Goal: Find specific page/section: Find specific page/section

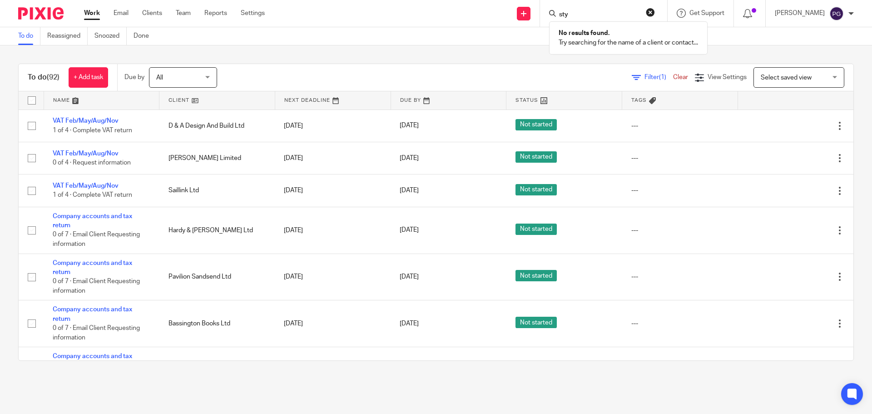
type input "styl"
drag, startPoint x: 603, startPoint y: 15, endPoint x: 488, endPoint y: 25, distance: 115.8
click at [488, 25] on div "Send new email Create task Add client styl The Northern English Springer Spanie…" at bounding box center [575, 13] width 594 height 27
click at [587, 19] on input "Search" at bounding box center [599, 15] width 82 height 8
type input "s"
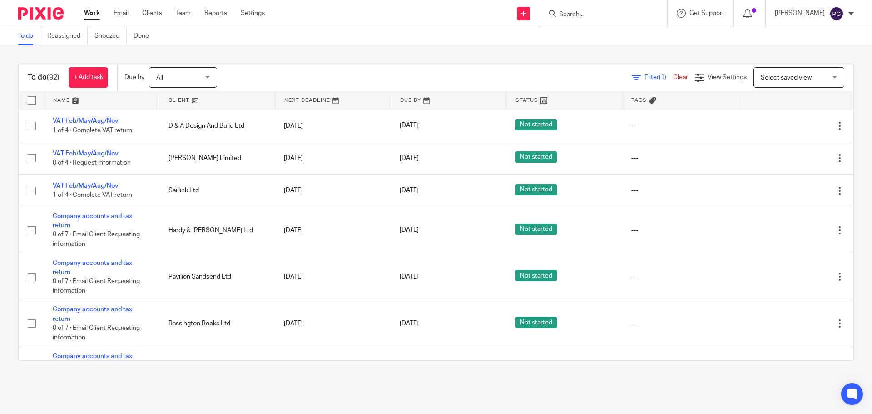
click at [594, 6] on div at bounding box center [603, 13] width 127 height 27
click at [592, 12] on input "Search" at bounding box center [599, 15] width 82 height 8
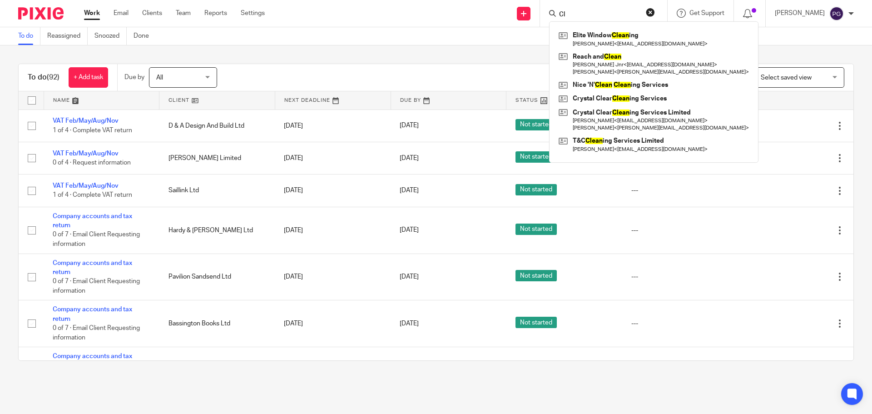
type input "C"
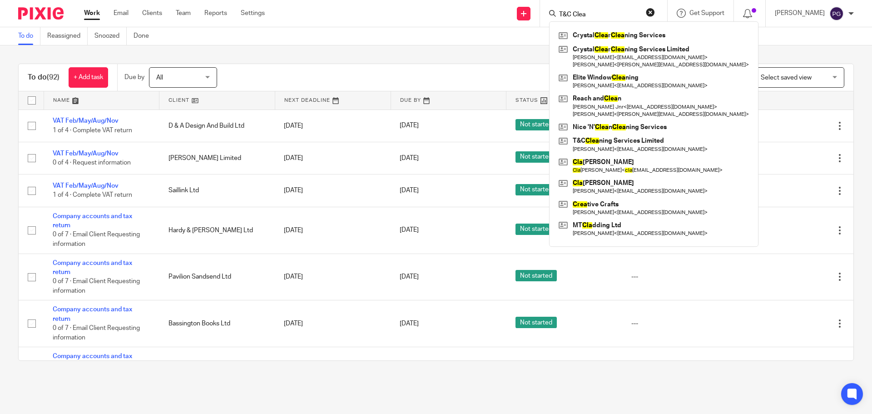
click at [594, 9] on form "T&C Clea" at bounding box center [606, 13] width 97 height 11
click at [608, 16] on input "T&C Clea" at bounding box center [599, 15] width 82 height 8
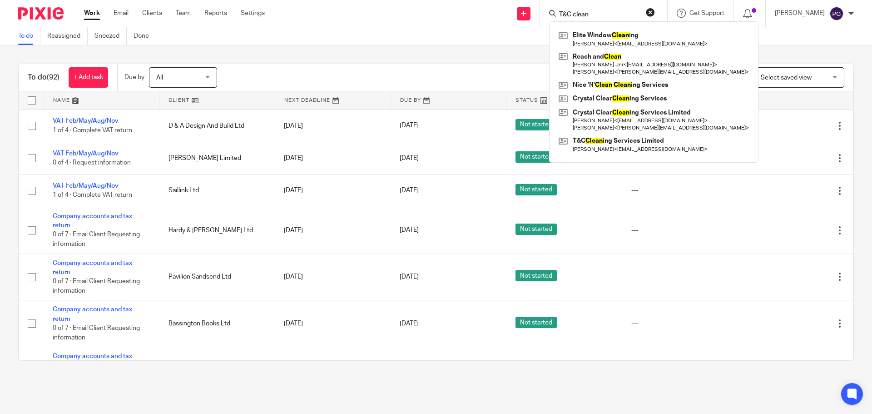
type input "T&C clean"
click at [612, 9] on form "T&C clean" at bounding box center [606, 13] width 97 height 11
drag, startPoint x: 613, startPoint y: 12, endPoint x: 546, endPoint y: 13, distance: 67.2
click at [546, 13] on div "Send new email Create task Add client T&C clean Elite Window Clean ing Rhys Ste…" at bounding box center [575, 13] width 594 height 27
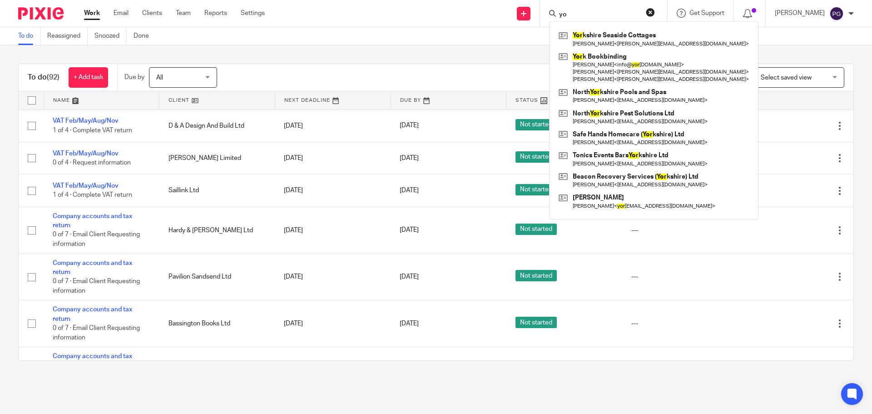
type input "y"
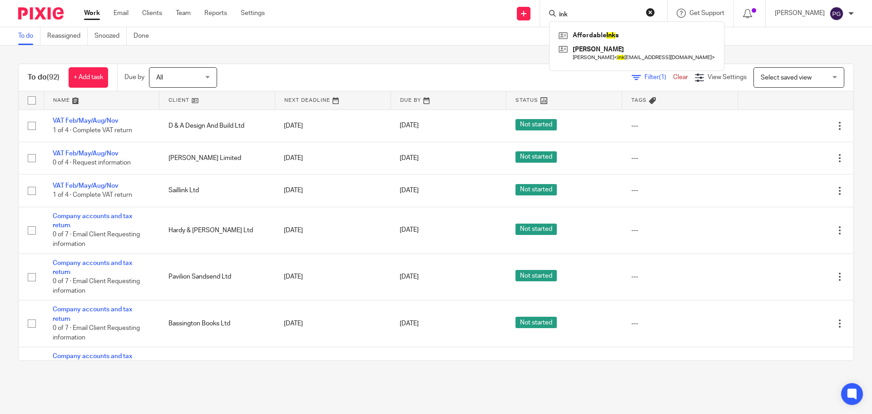
type input "ink"
drag, startPoint x: 205, startPoint y: 25, endPoint x: 199, endPoint y: 22, distance: 6.9
click at [205, 25] on div "Work Email Clients Team Reports Settings Work Email Clients Team Reports Settin…" at bounding box center [177, 13] width 204 height 27
click at [142, 15] on ul "Work Email Clients Team Reports Settings" at bounding box center [181, 13] width 194 height 9
click at [145, 15] on link "Clients" at bounding box center [152, 13] width 20 height 9
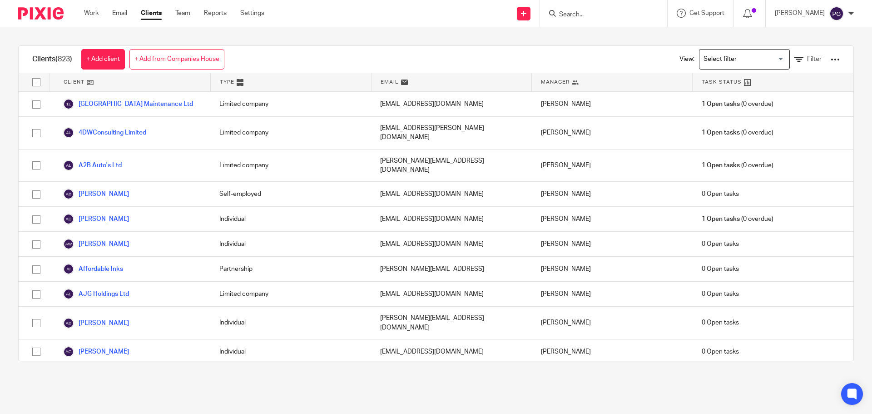
click at [724, 65] on input "Search for option" at bounding box center [743, 59] width 84 height 16
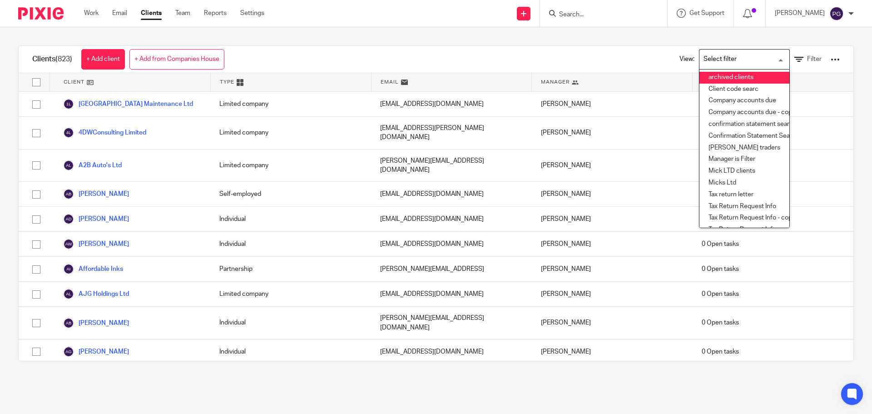
click at [714, 75] on li "archived clients" at bounding box center [745, 78] width 90 height 12
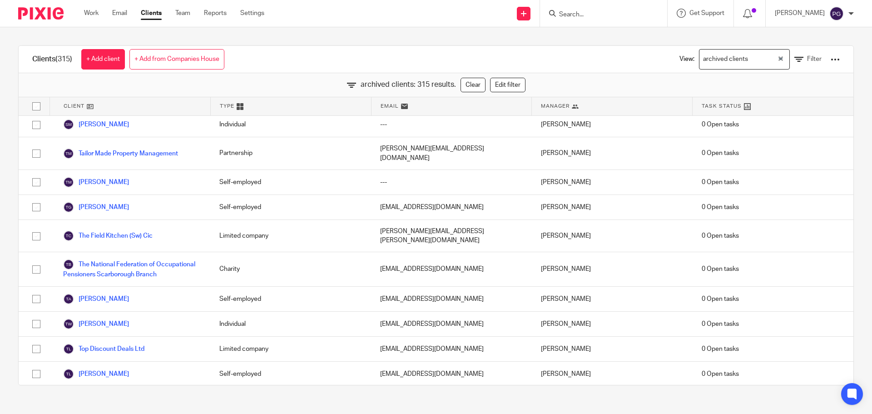
scroll to position [7655, 0]
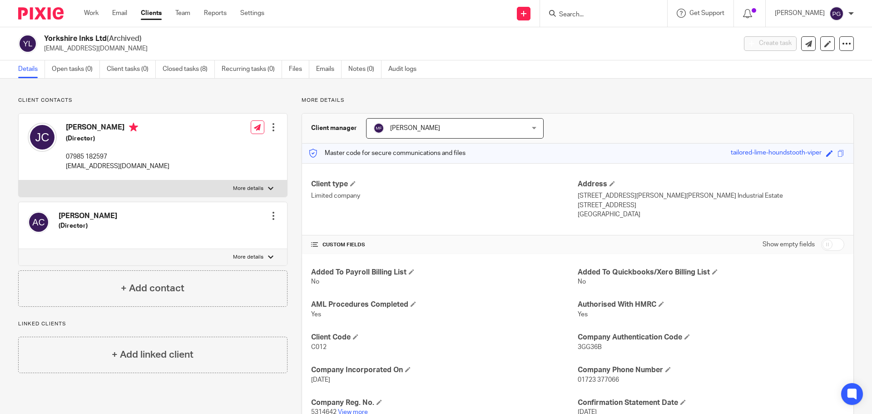
click at [586, 17] on input "Search" at bounding box center [599, 15] width 82 height 8
type input "derwe"
drag, startPoint x: 605, startPoint y: 16, endPoint x: 501, endPoint y: 22, distance: 104.2
click at [501, 22] on div "Send new email Create task Add client derwe No results found. Try searching for…" at bounding box center [575, 13] width 594 height 27
click at [144, 15] on link "Clients" at bounding box center [151, 13] width 21 height 9
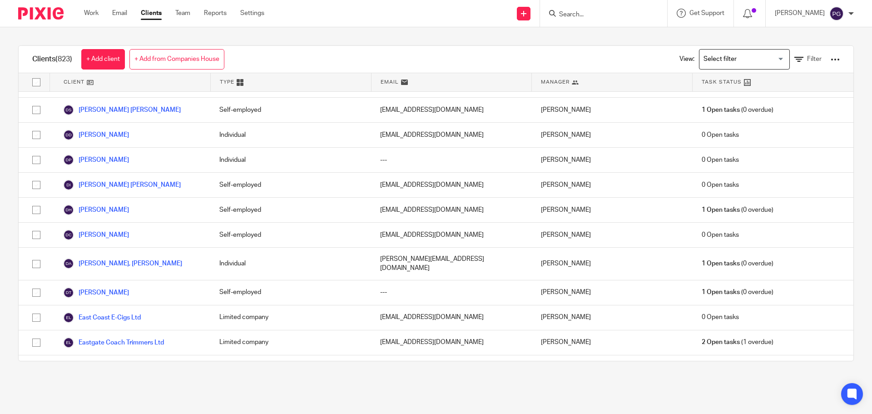
scroll to position [5173, 0]
click at [586, 15] on input "Search" at bounding box center [599, 15] width 82 height 8
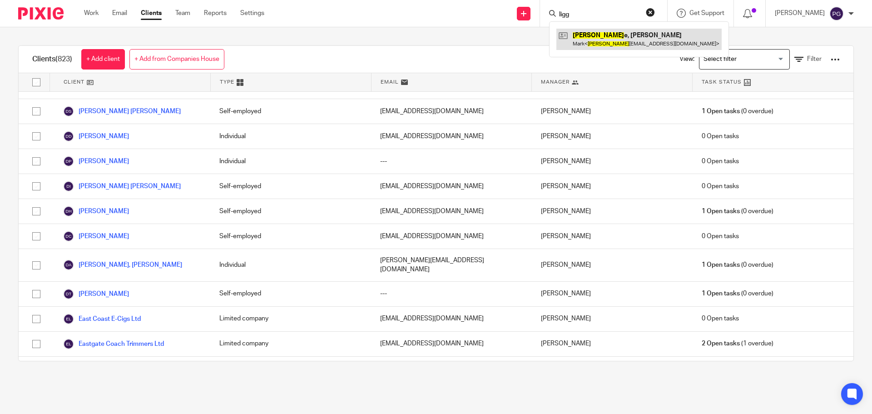
type input "ligg"
click at [655, 14] on button "reset" at bounding box center [650, 12] width 9 height 9
click at [640, 11] on input "Search" at bounding box center [599, 15] width 82 height 8
click at [585, 14] on input "Search" at bounding box center [599, 15] width 82 height 8
drag, startPoint x: 585, startPoint y: 14, endPoint x: 598, endPoint y: 25, distance: 18.0
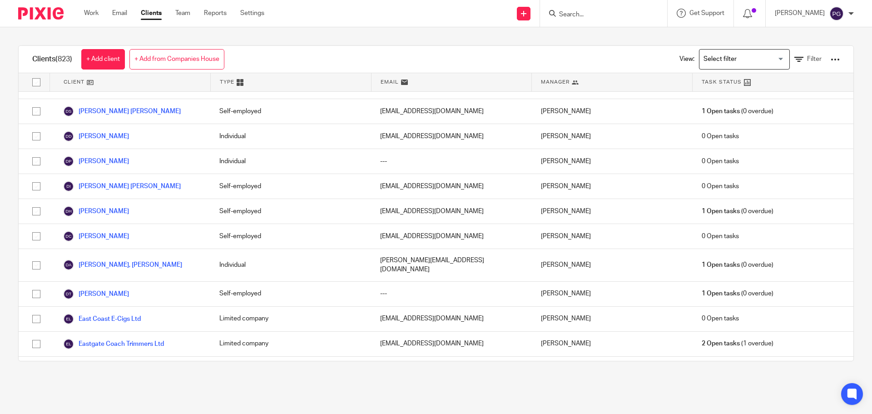
click at [598, 25] on div at bounding box center [603, 13] width 127 height 27
click at [594, 32] on div "Clients (823) + Add client + Add from Companies House View: Loading... Filter C…" at bounding box center [436, 203] width 872 height 352
click at [591, 14] on input "Search" at bounding box center [599, 15] width 82 height 8
click at [553, 45] on div "Clients (823) + Add client + Add from Companies House View: Loading... Filter C…" at bounding box center [436, 203] width 836 height 316
click at [125, 14] on link "Email" at bounding box center [119, 13] width 15 height 9
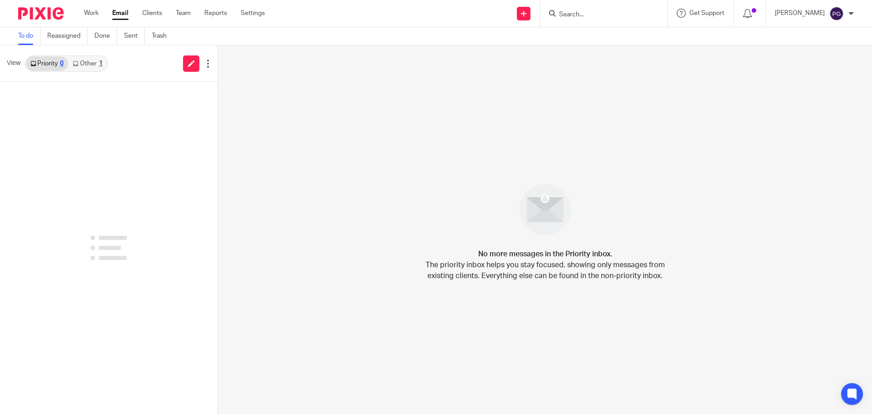
click at [556, 11] on icon at bounding box center [552, 13] width 7 height 7
click at [577, 16] on input "Search" at bounding box center [599, 15] width 82 height 8
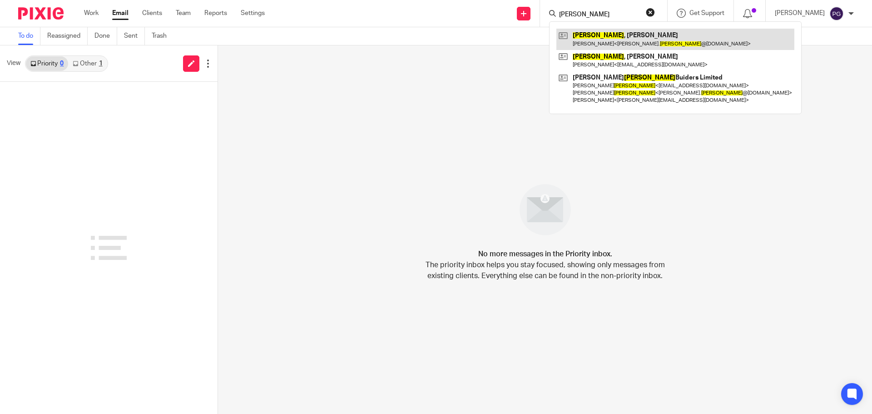
type input "[PERSON_NAME]"
click at [621, 41] on link at bounding box center [676, 39] width 238 height 21
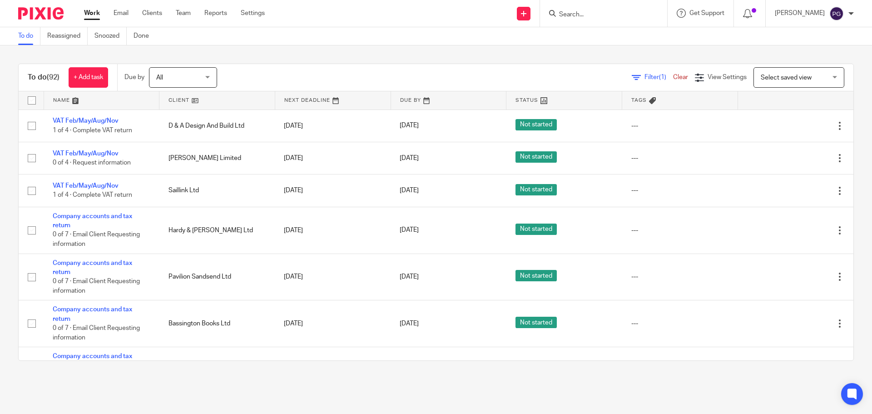
click at [587, 14] on input "Search" at bounding box center [599, 15] width 82 height 8
type input "ligg"
click at [493, 53] on div "To do (92) + Add task Due by All All Today Tomorrow This week Next week This mo…" at bounding box center [436, 211] width 872 height 333
click at [588, 14] on input "Search" at bounding box center [599, 15] width 82 height 8
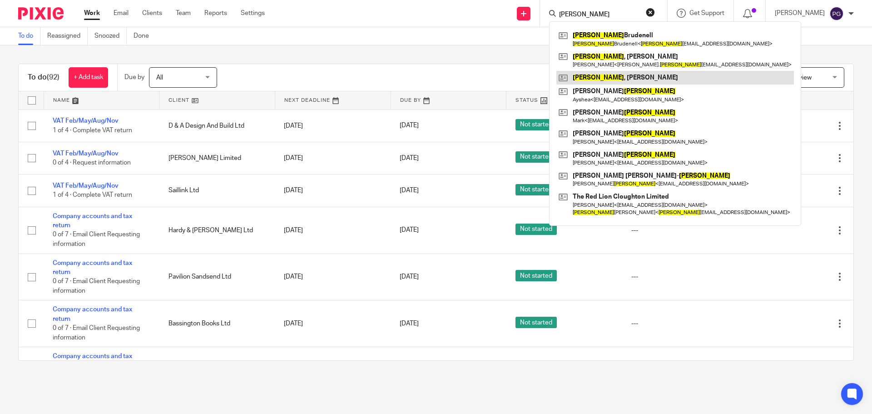
type input "lee"
click at [605, 75] on link at bounding box center [676, 78] width 238 height 14
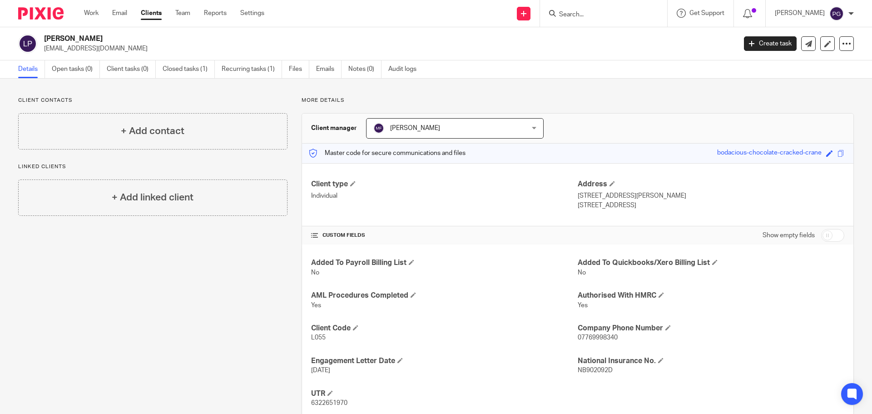
click at [119, 8] on div "Work Email Clients Team Reports Settings Work Email Clients Team Reports Settin…" at bounding box center [176, 13] width 203 height 27
click at [120, 11] on link "Email" at bounding box center [119, 13] width 15 height 9
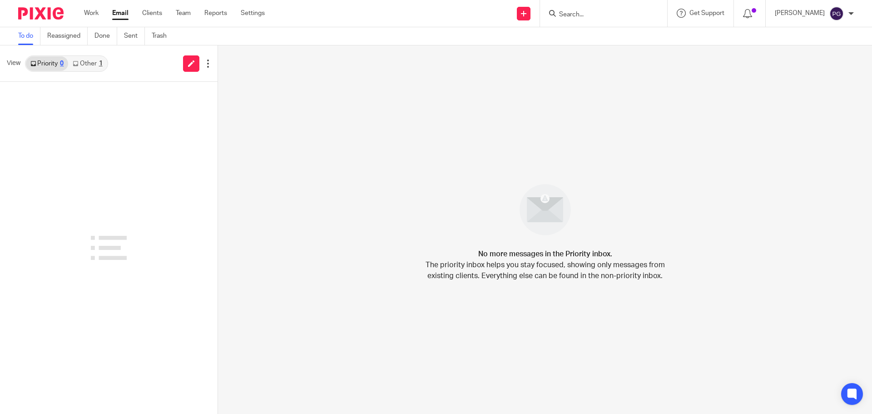
click at [603, 12] on input "Search" at bounding box center [599, 15] width 82 height 8
type input "dem"
click at [612, 36] on link at bounding box center [613, 36] width 113 height 14
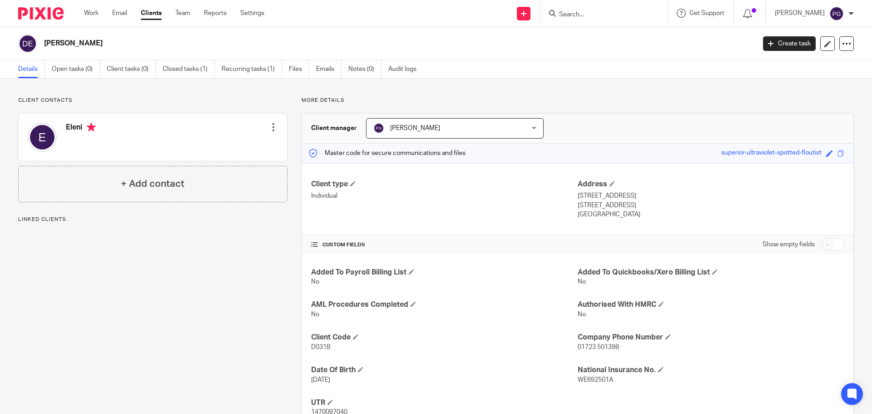
click at [582, 19] on input "Search" at bounding box center [599, 15] width 82 height 8
type input "dem"
